Goal: Task Accomplishment & Management: Manage account settings

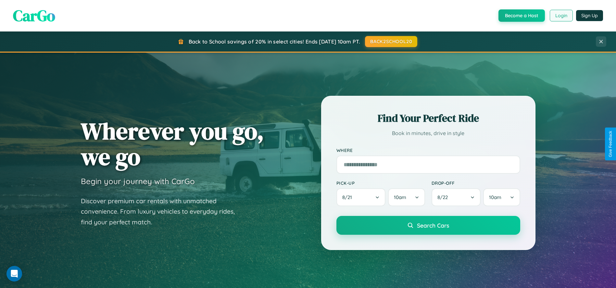
click at [561, 16] on button "Login" at bounding box center [561, 16] width 23 height 12
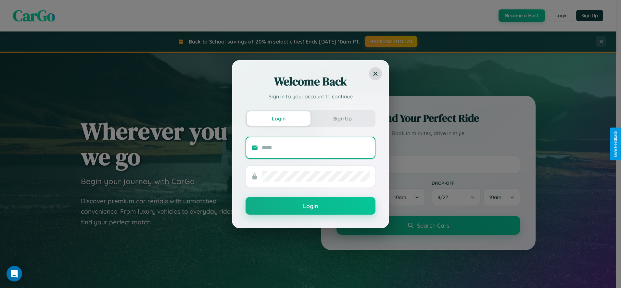
click at [316, 148] on input "text" at bounding box center [316, 148] width 108 height 10
type input "**********"
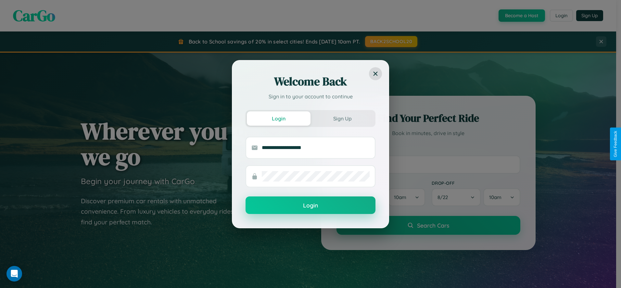
click at [311, 206] on button "Login" at bounding box center [311, 206] width 130 height 18
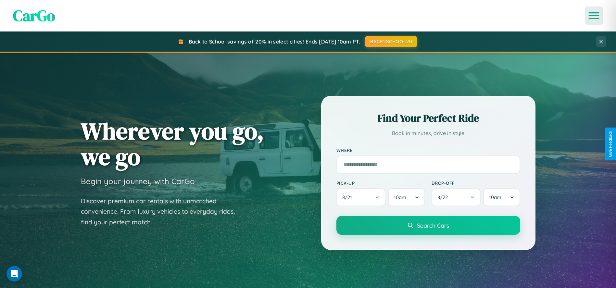
click at [594, 16] on icon "Open menu" at bounding box center [594, 16] width 9 height 6
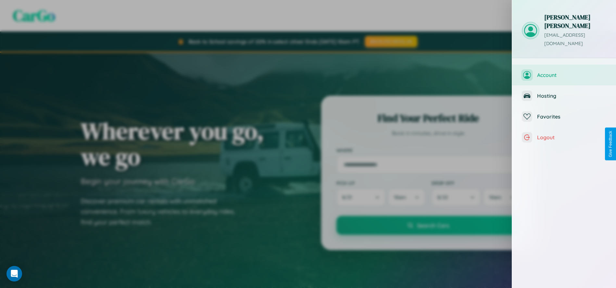
scroll to position [16, 0]
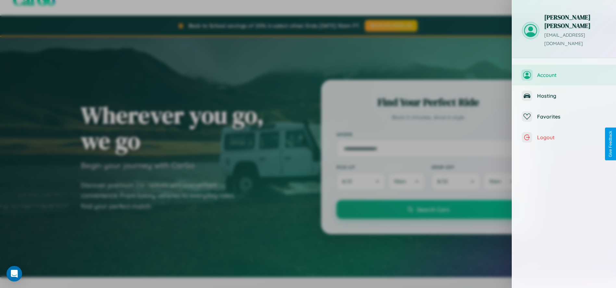
click at [576, 72] on span "Account" at bounding box center [571, 75] width 69 height 6
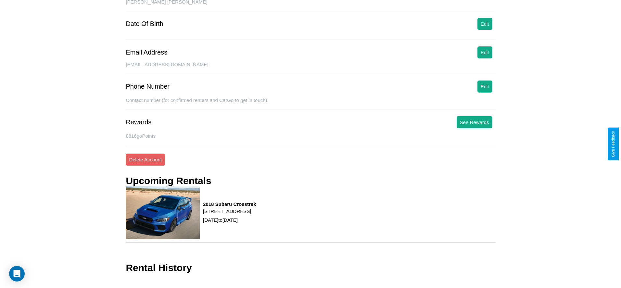
scroll to position [83, 0]
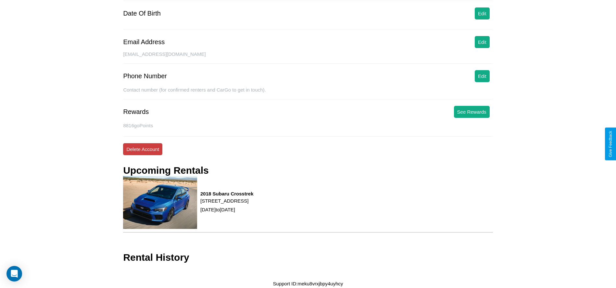
click at [143, 149] on button "Delete Account" at bounding box center [142, 149] width 39 height 12
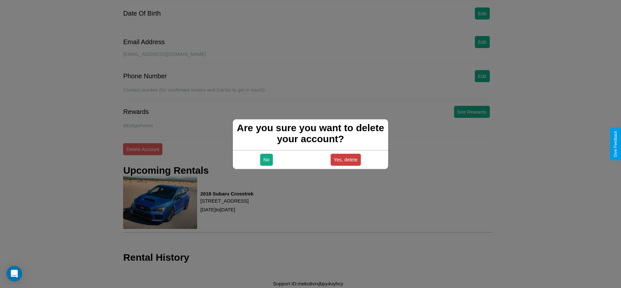
click at [346, 160] on button "Yes, delete" at bounding box center [346, 160] width 31 height 12
